Goal: Task Accomplishment & Management: Manage account settings

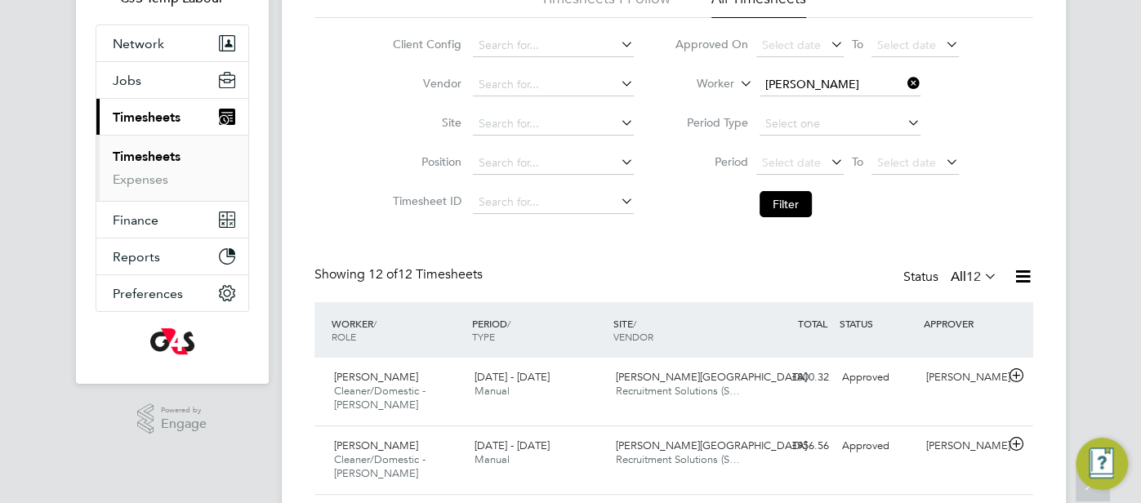
click at [828, 87] on input "Pedro De Araujo" at bounding box center [840, 85] width 161 height 23
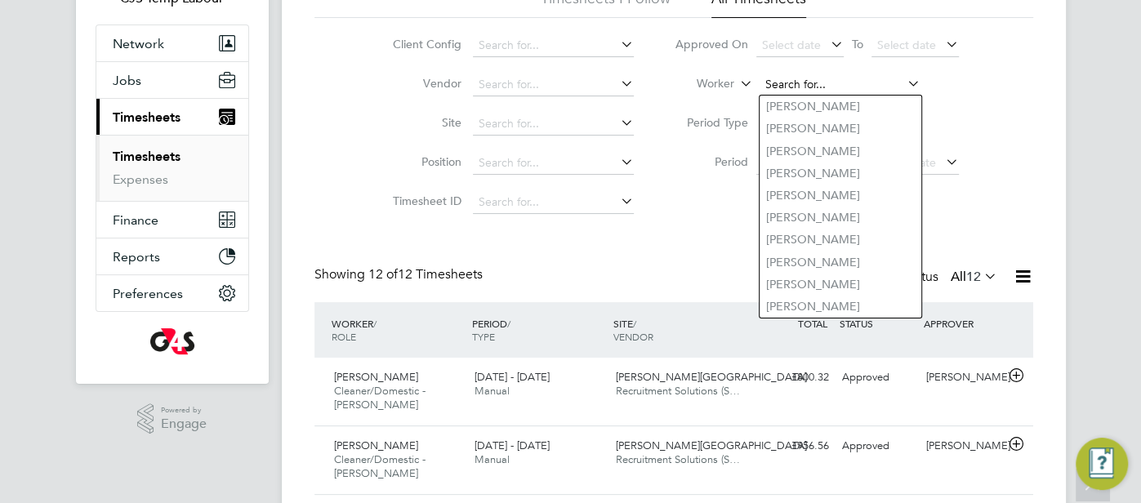
paste input "279808"
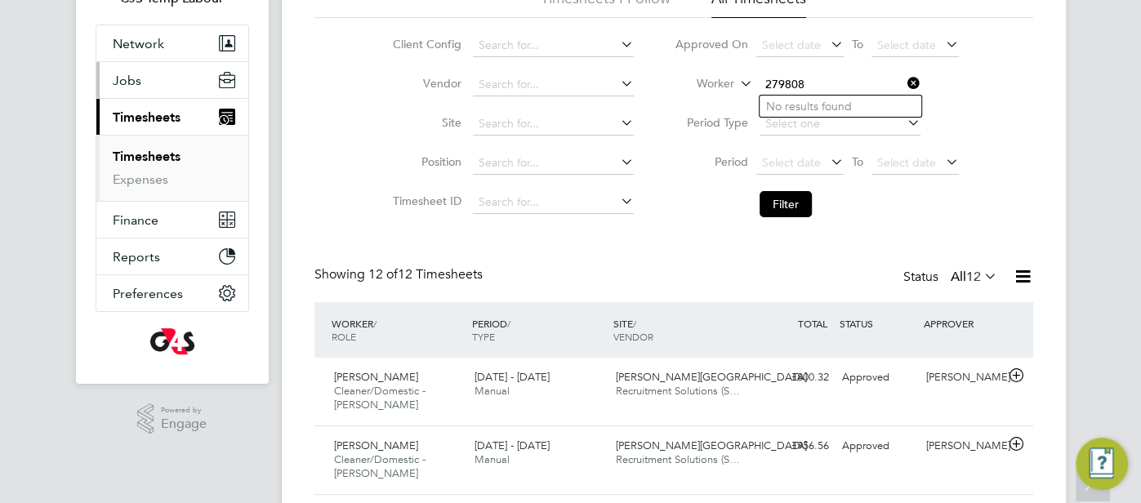
type input "279808"
click at [129, 82] on span "Jobs" at bounding box center [127, 81] width 29 height 16
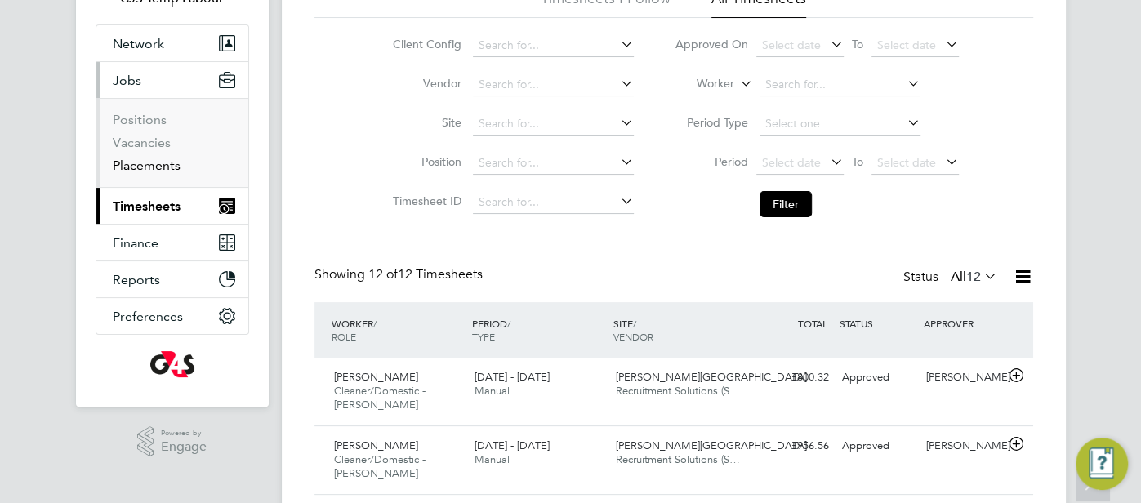
click at [157, 160] on link "Placements" at bounding box center [147, 166] width 68 height 16
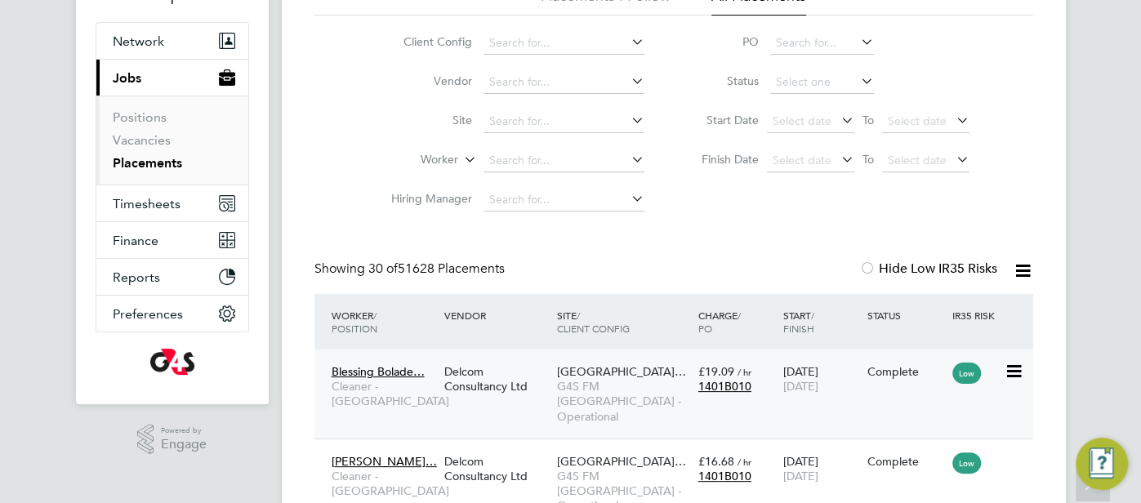
click at [752, 400] on div "£19.09 / hr 1401B010" at bounding box center [736, 379] width 85 height 46
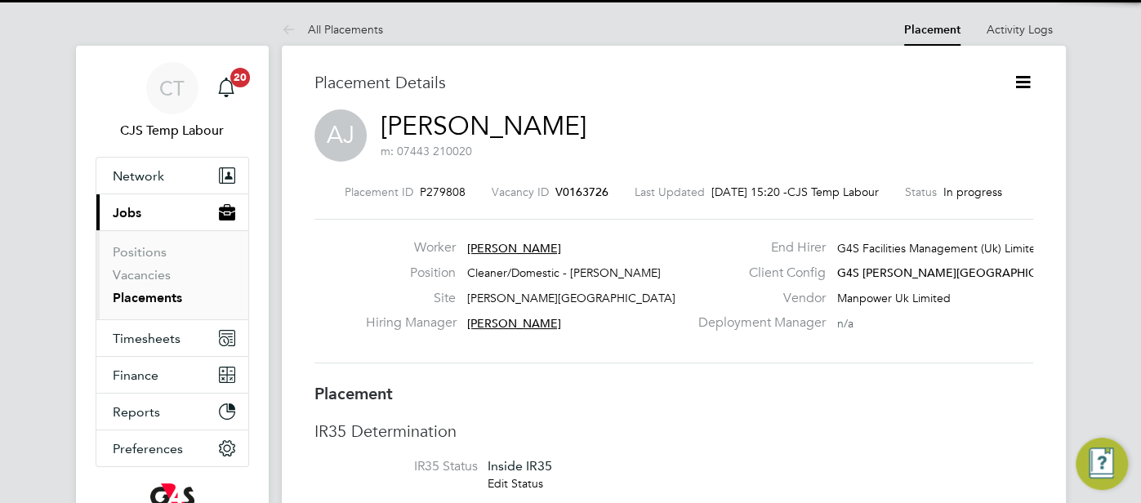
scroll to position [51, 0]
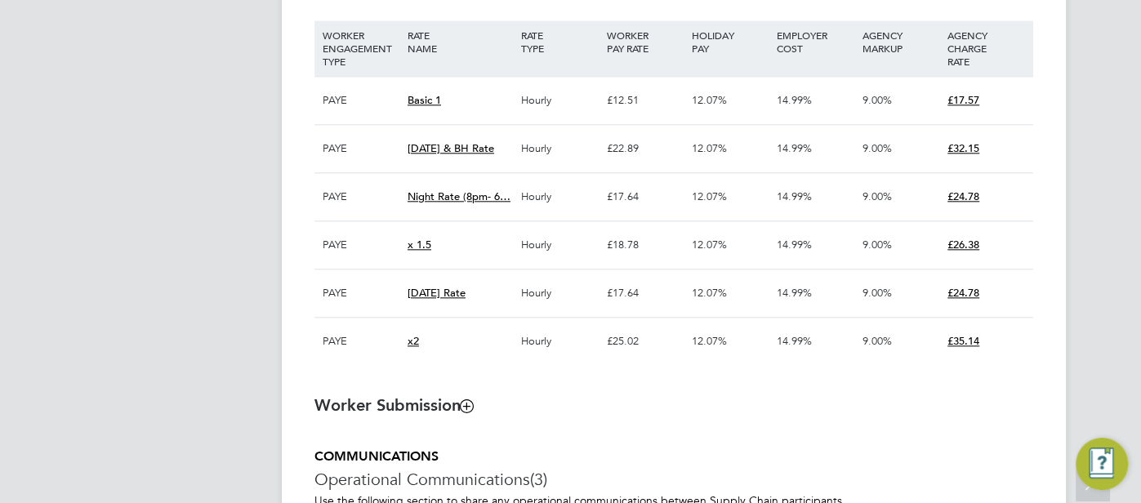
scroll to position [1135, 0]
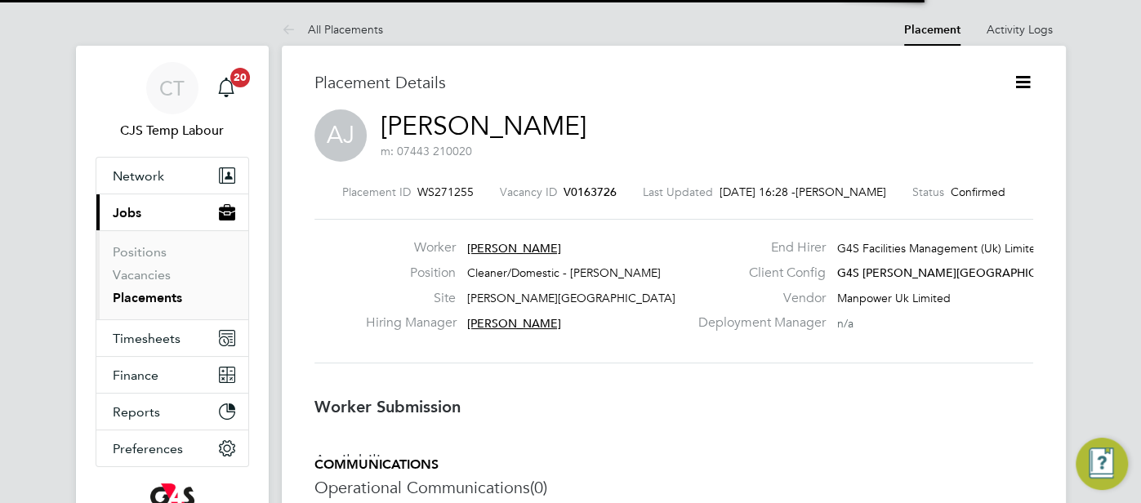
scroll to position [8, 7]
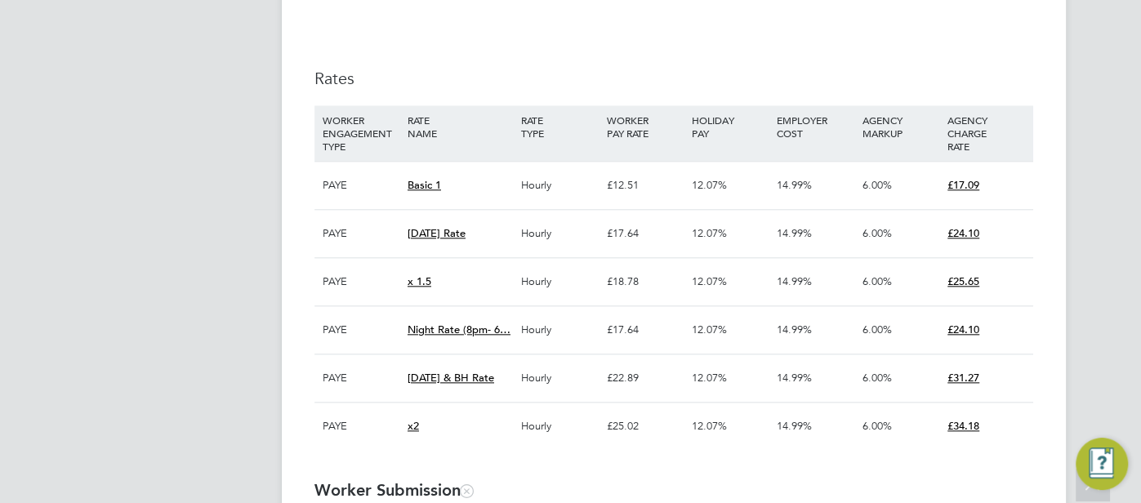
click at [1007, 210] on div "£24.10" at bounding box center [986, 233] width 85 height 47
